Goal: Transaction & Acquisition: Purchase product/service

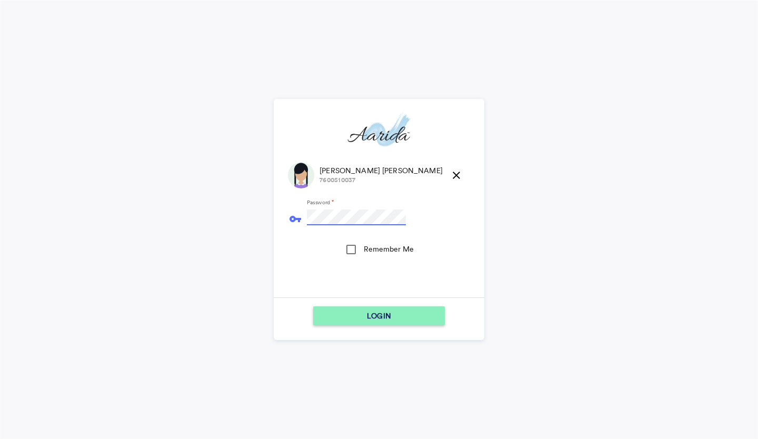
click at [313, 306] on button "LOGIN" at bounding box center [379, 315] width 132 height 19
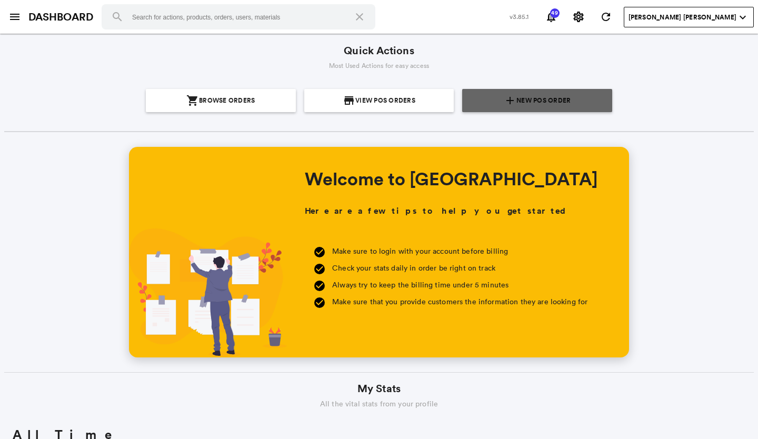
scroll to position [190, 362]
click at [551, 100] on span "New POS Order" at bounding box center [544, 100] width 54 height 23
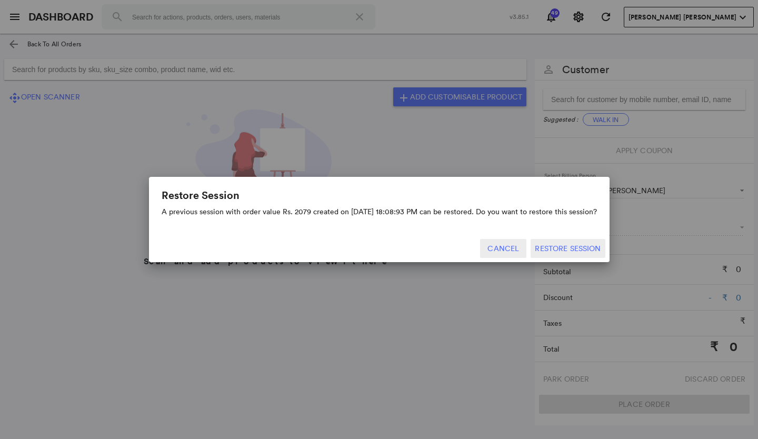
click at [514, 246] on button "Cancel" at bounding box center [503, 248] width 46 height 19
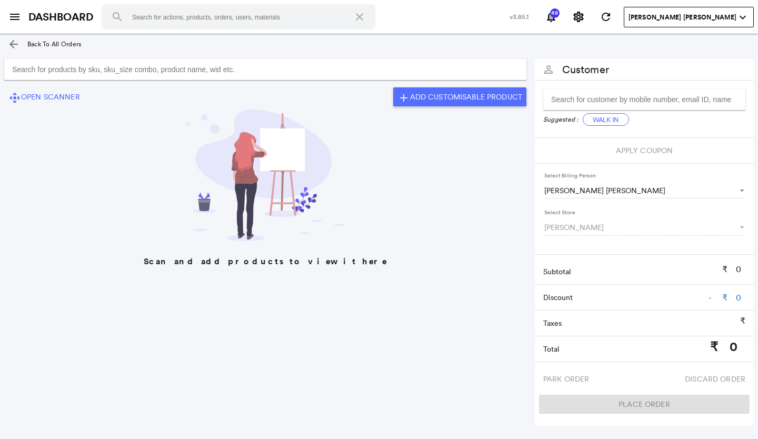
click at [21, 71] on input "Search for products by sku, sku_size combo, product name, wid etc." at bounding box center [265, 69] width 522 height 21
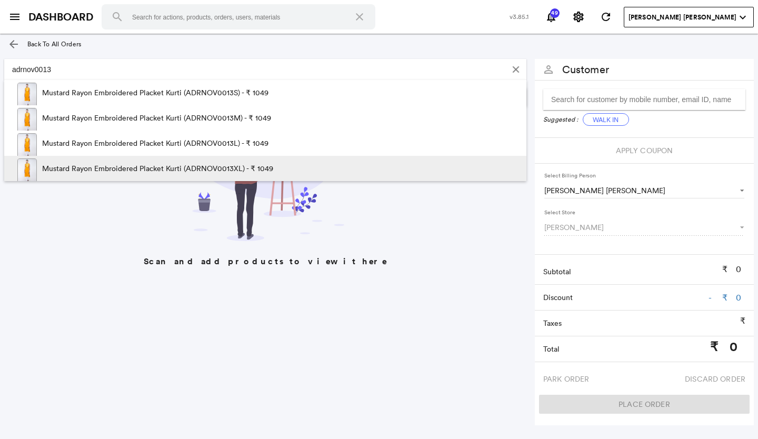
type input "adrnov0013"
click at [220, 170] on p "Mustard Rayon Embroidered Placket Kurti (ADRNOV0013XL) - ₹ 1049" at bounding box center [157, 168] width 231 height 25
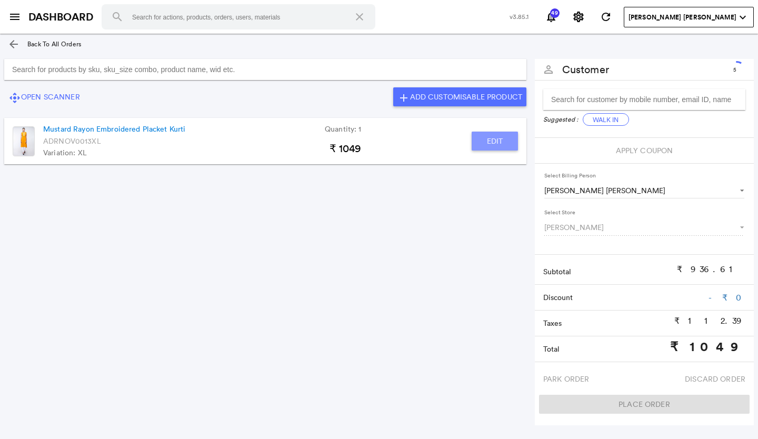
click at [489, 142] on button "Edit" at bounding box center [495, 141] width 46 height 19
type input "Mustard Rayon Embroidered Placket Kurti"
type input "1"
type input "30.02"
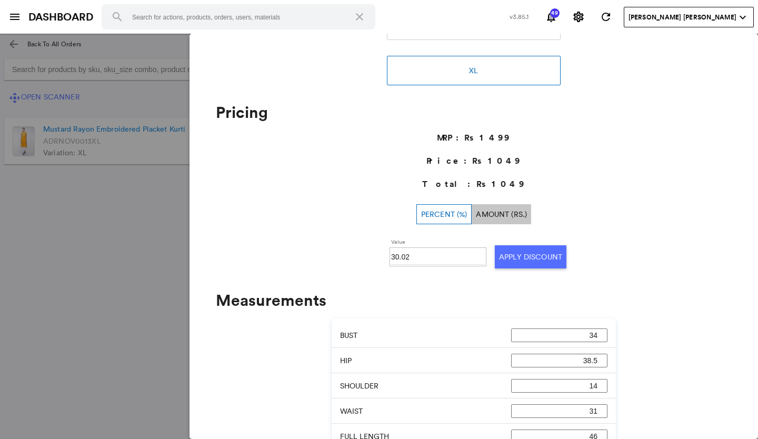
scroll to position [158, 0]
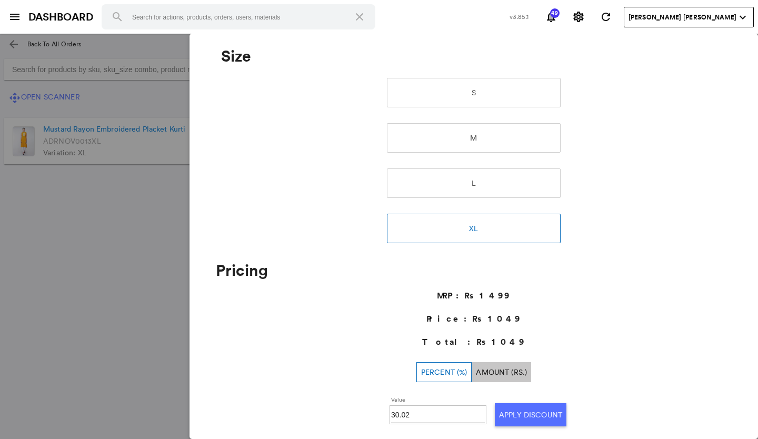
click at [65, 304] on md-backdrop at bounding box center [379, 237] width 758 height 406
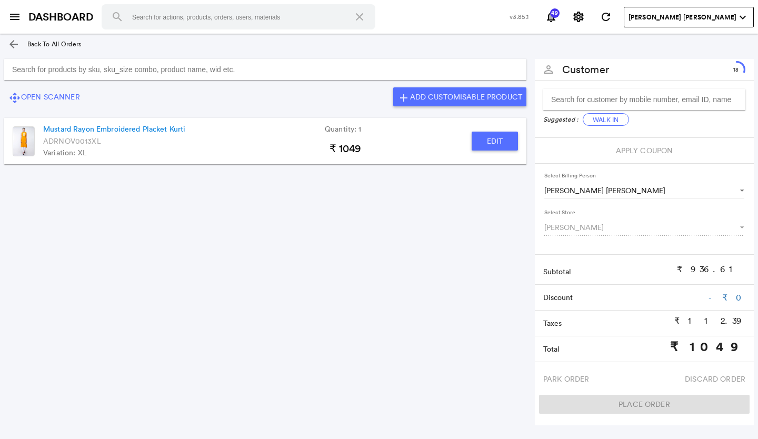
click at [30, 70] on input "Search for products by sku, sku_size combo, product name, wid etc." at bounding box center [265, 69] width 522 height 21
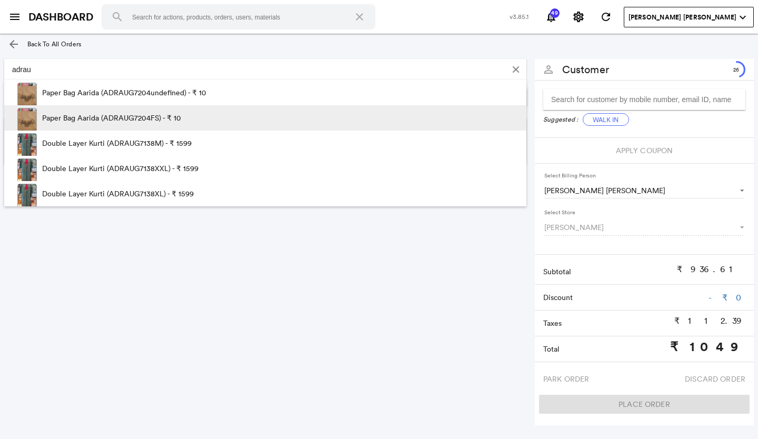
type input "adrau"
click at [122, 119] on p "Paper Bag Aarida (ADRAUG7204FS) - ₹ 10" at bounding box center [111, 117] width 139 height 25
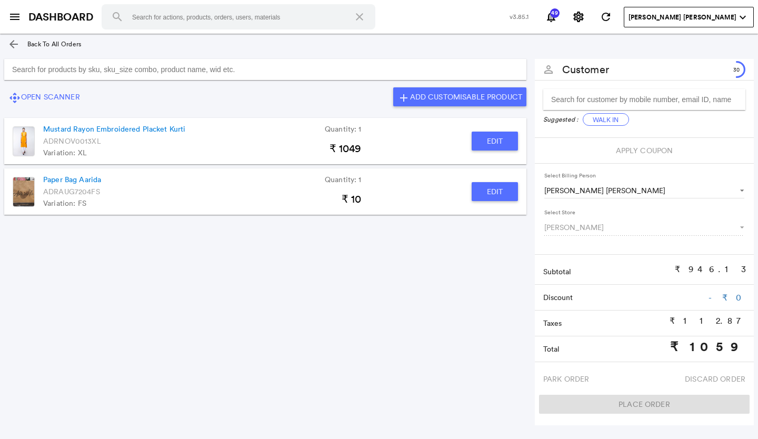
click at [487, 192] on button "Edit" at bounding box center [495, 191] width 46 height 19
type input "Paper Bag Aarida"
type input "0"
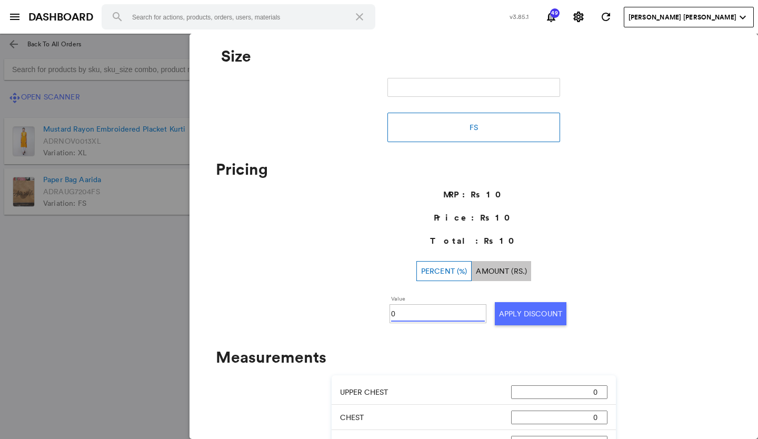
click at [400, 314] on input "0" at bounding box center [438, 314] width 94 height 16
type input "100"
click at [526, 315] on button "Apply Discount" at bounding box center [531, 313] width 72 height 23
click at [28, 284] on md-backdrop at bounding box center [379, 237] width 758 height 406
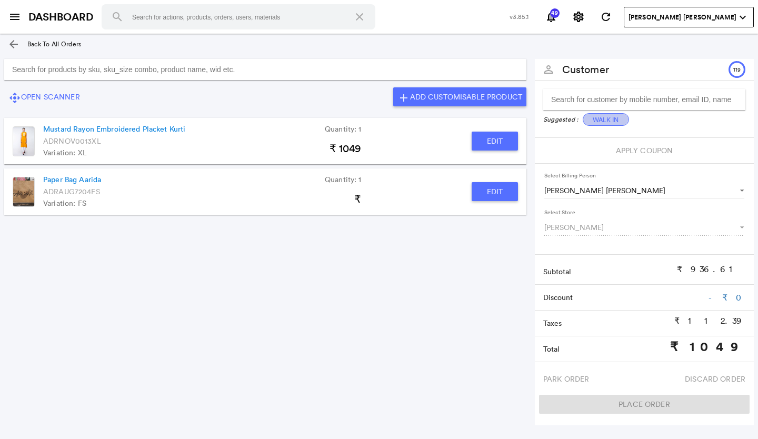
click at [601, 120] on button "Walk In" at bounding box center [606, 119] width 46 height 13
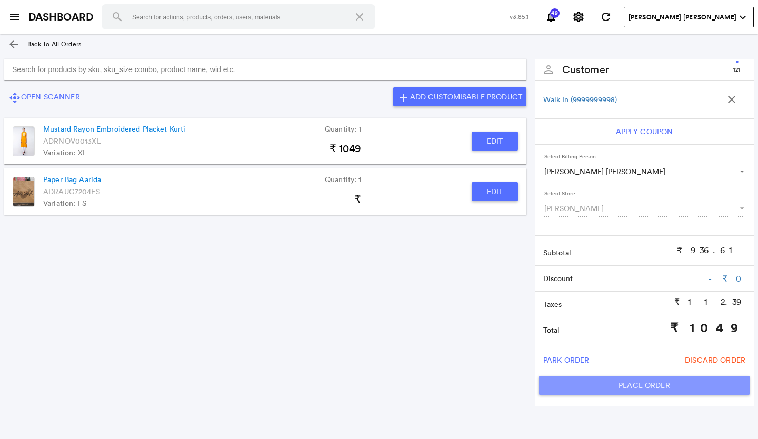
click at [582, 383] on button "Place Order" at bounding box center [644, 385] width 211 height 19
type input "1049"
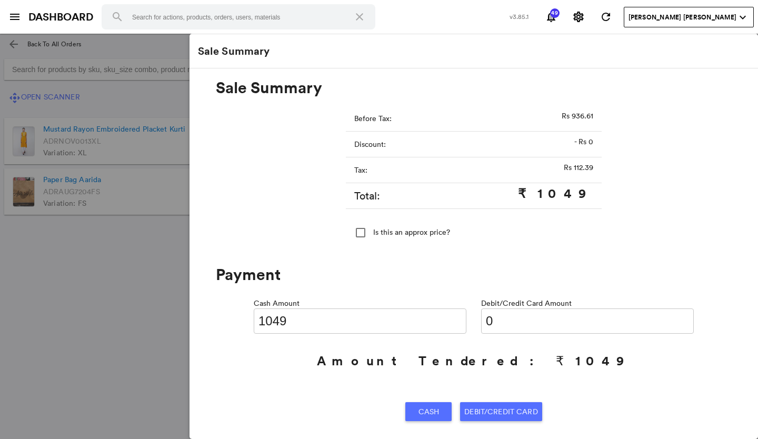
click at [490, 320] on input "0" at bounding box center [587, 321] width 213 height 25
type input "0104"
type input "945"
type input "01049"
type input "0"
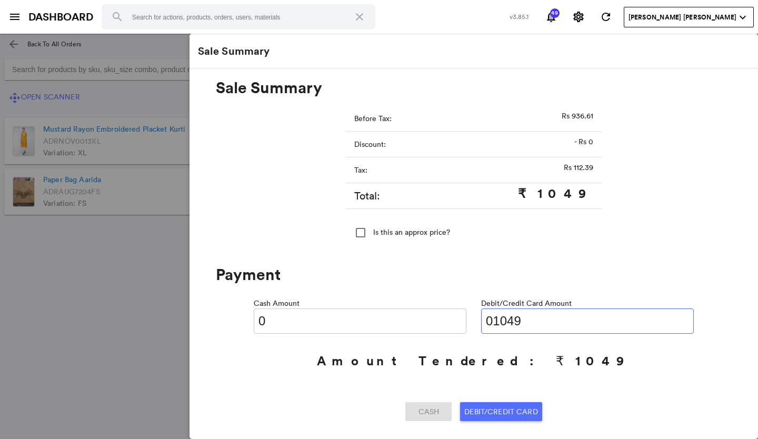
type input "01049"
click at [489, 408] on span "Debit/Credit Card" at bounding box center [500, 411] width 73 height 19
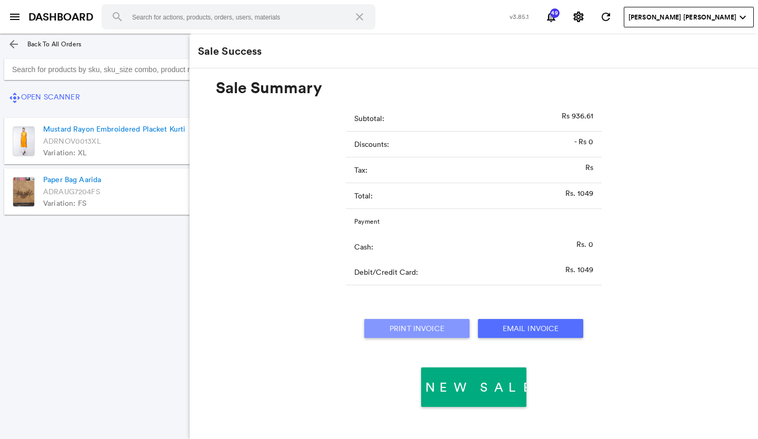
click at [416, 328] on button "Print Invoice" at bounding box center [416, 328] width 105 height 19
click at [15, 42] on md-icon "arrow_back" at bounding box center [13, 44] width 13 height 13
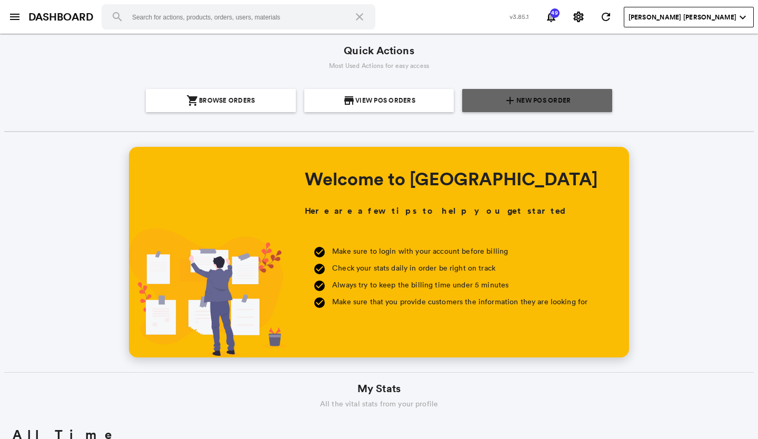
click at [541, 108] on span "New POS Order" at bounding box center [544, 100] width 54 height 23
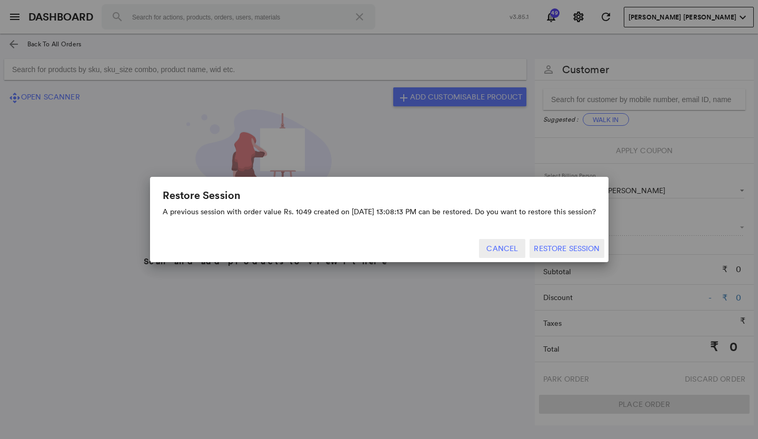
click at [503, 239] on button "Cancel" at bounding box center [502, 248] width 46 height 19
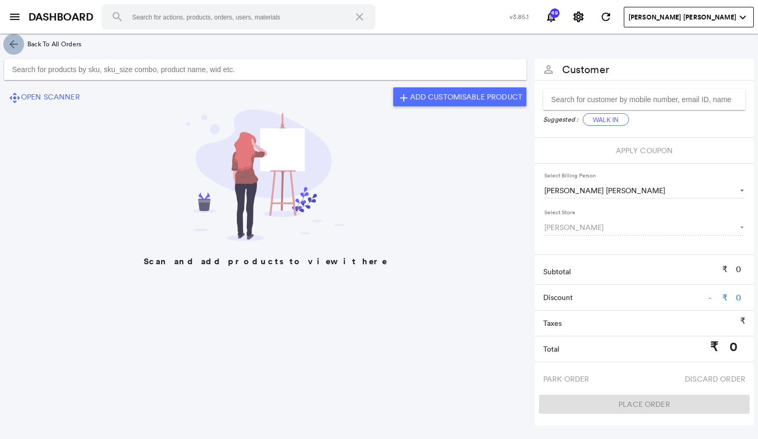
click at [15, 41] on md-icon "arrow_back" at bounding box center [13, 44] width 13 height 13
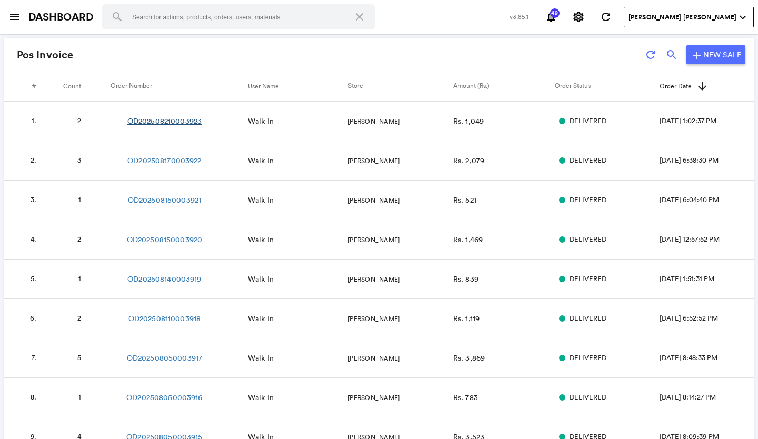
click at [134, 121] on link "OD202508210003923" at bounding box center [164, 121] width 74 height 11
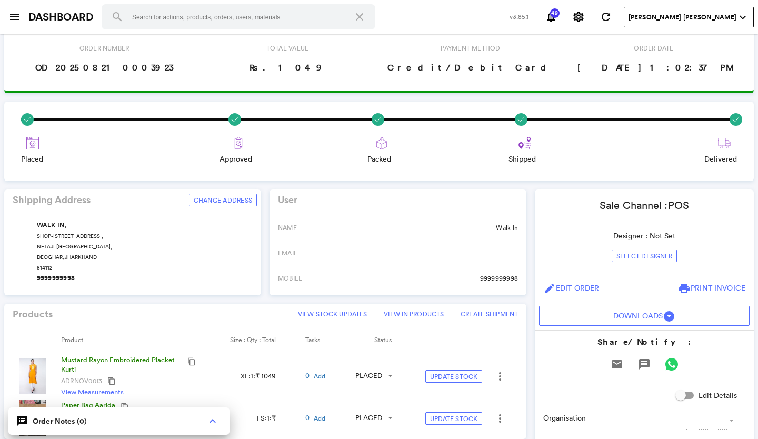
scroll to position [263, 0]
